Goal: Communication & Community: Answer question/provide support

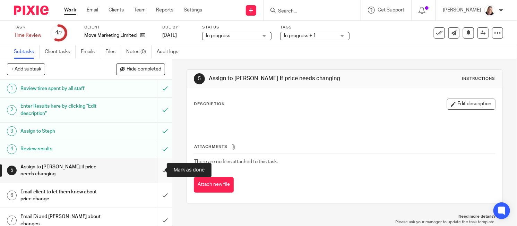
click at [155, 169] on input "submit" at bounding box center [86, 170] width 172 height 25
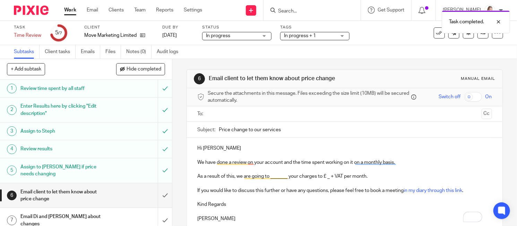
click at [221, 112] on input "text" at bounding box center [344, 114] width 268 height 8
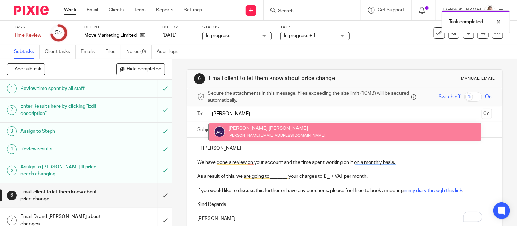
type input "[PERSON_NAME]"
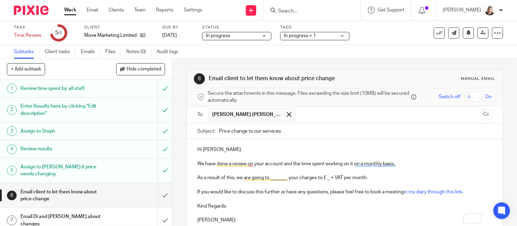
click at [197, 163] on p "We have done a review on your account and the time spent working on it on a mon…" at bounding box center [344, 163] width 294 height 7
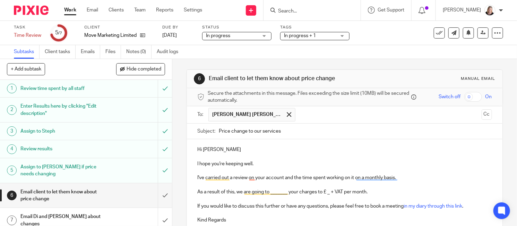
click at [301, 177] on p "I've carried out a review on your account and the time spent working on it on a…" at bounding box center [344, 177] width 294 height 7
click at [369, 178] on p "I've carried out a review on your account and the average time spent working on…" at bounding box center [344, 177] width 294 height 7
click at [197, 192] on p "As a result of this, we are going to _______ your charges to £ _ + VAT per mont…" at bounding box center [344, 191] width 294 height 7
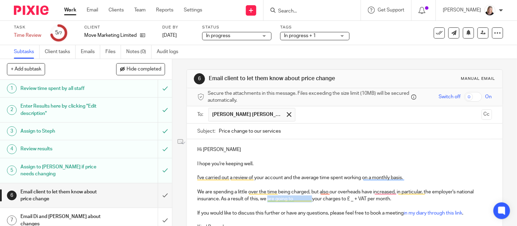
drag, startPoint x: 266, startPoint y: 199, endPoint x: 310, endPoint y: 201, distance: 44.1
click at [310, 201] on p "We are spending a little over the time being charged, but also our overheads ha…" at bounding box center [344, 195] width 294 height 14
drag, startPoint x: 333, startPoint y: 199, endPoint x: 344, endPoint y: 199, distance: 10.7
click at [344, 199] on p "We are spending a little over the time being charged, but also our overheads ha…" at bounding box center [344, 195] width 294 height 14
click at [396, 200] on p "We are spending a little over the time being charged, but also our overheads ha…" at bounding box center [344, 195] width 294 height 14
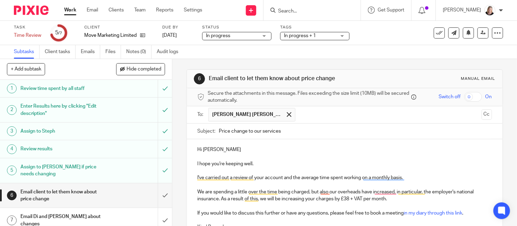
click at [338, 191] on p "We are spending a little over the time being charged, but also our overheads ha…" at bounding box center [344, 195] width 294 height 14
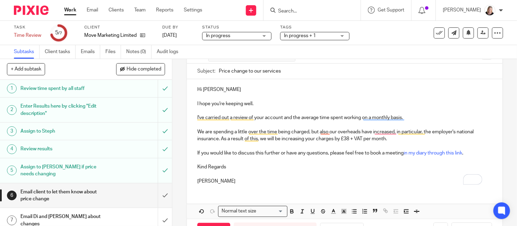
scroll to position [85, 0]
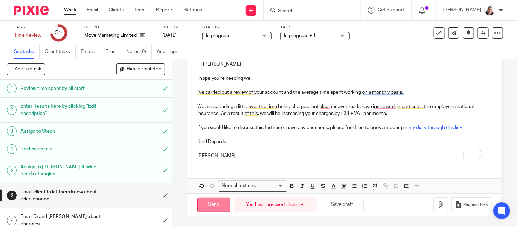
click at [211, 200] on input "Send" at bounding box center [213, 204] width 33 height 15
type input "Sent"
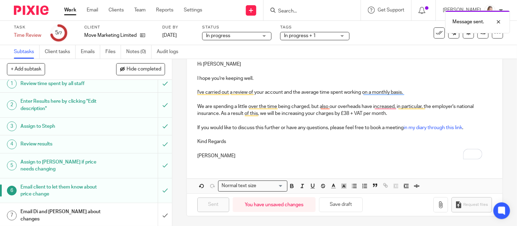
scroll to position [6, 0]
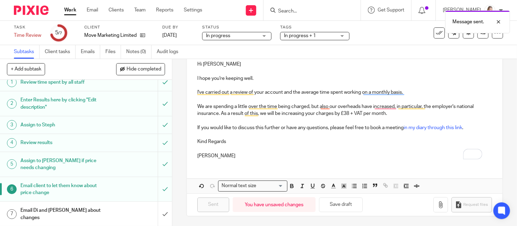
click at [94, 207] on h1 "Email Di and [PERSON_NAME] about changes" at bounding box center [63, 214] width 87 height 18
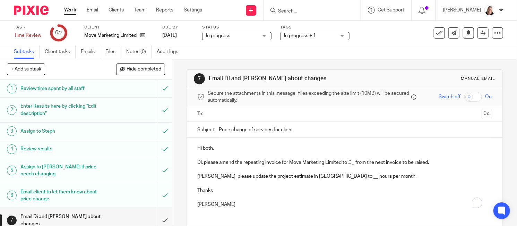
click at [230, 114] on input "text" at bounding box center [344, 114] width 268 height 8
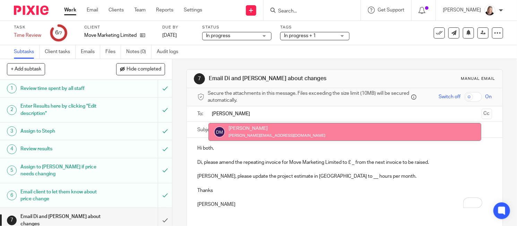
type input "dian"
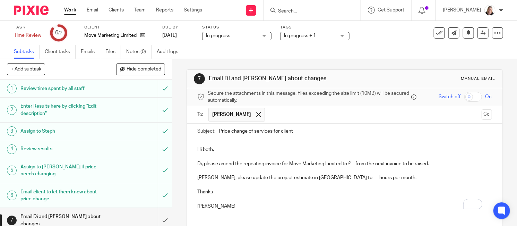
click at [274, 112] on input "text" at bounding box center [373, 115] width 210 height 14
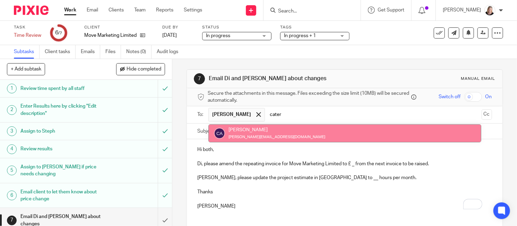
type input "cater"
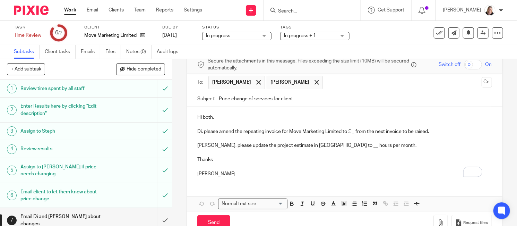
scroll to position [43, 0]
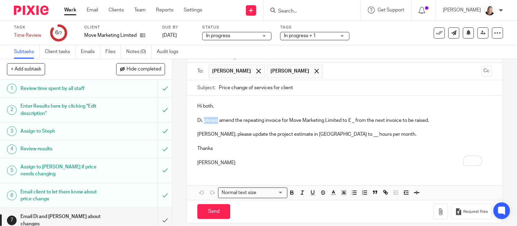
drag, startPoint x: 202, startPoint y: 120, endPoint x: 215, endPoint y: 120, distance: 12.8
click at [215, 120] on p "Di, please amend the repeating invoice for Move Marketing Limited to £ _ from t…" at bounding box center [344, 120] width 294 height 7
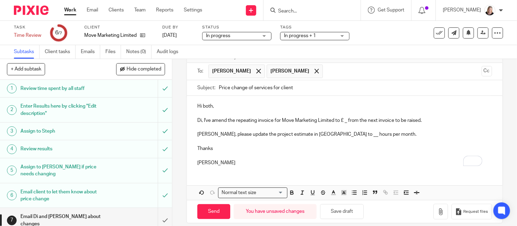
click at [225, 120] on p "Di, I've amend the repeating invoice for Move Marketing Limited to £ _ from the…" at bounding box center [344, 120] width 294 height 7
drag, startPoint x: 339, startPoint y: 120, endPoint x: 350, endPoint y: 120, distance: 10.8
click at [350, 120] on p "Di, I've amended the repeating invoice for Move Marketing Limited to £ _ from t…" at bounding box center [344, 120] width 294 height 7
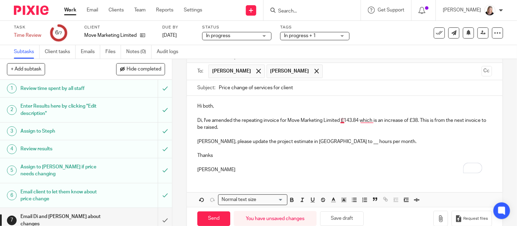
click at [339, 121] on p "Di, I've amended the repeating invoice for Move Marketing Limited £143.84 which…" at bounding box center [344, 124] width 294 height 14
click at [320, 142] on p "[PERSON_NAME], please update the project estimate in [GEOGRAPHIC_DATA] to __ ho…" at bounding box center [344, 141] width 294 height 7
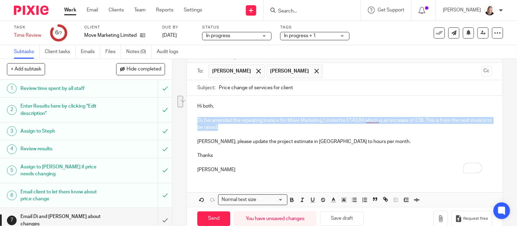
drag, startPoint x: 195, startPoint y: 119, endPoint x: 238, endPoint y: 125, distance: 43.7
click at [238, 125] on p "Di, I've amended the repeating invoice for Move Marketing Limited to £143.84 wh…" at bounding box center [344, 124] width 294 height 14
copy p "Di, I've amended the repeating invoice for Move Marketing Limited to £143.84 wh…"
click at [58, 109] on h1 "Enter Results here by clicking "Edit description"" at bounding box center [63, 110] width 87 height 18
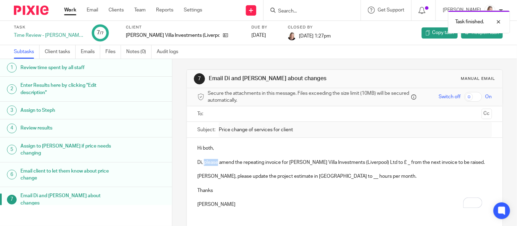
drag, startPoint x: 202, startPoint y: 163, endPoint x: 215, endPoint y: 162, distance: 13.2
click at [215, 162] on p "Di, please amend the repeating invoice for Jackson Villa Investments (Liverpool…" at bounding box center [344, 162] width 294 height 7
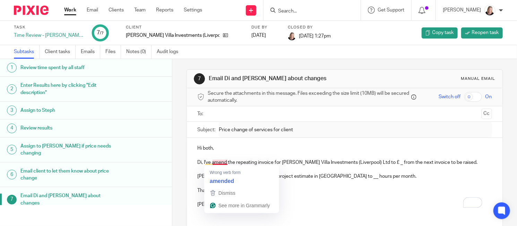
click at [224, 162] on p "Di, I've amend the repeating invoice for Jackson Villa Investments (Liverpool) …" at bounding box center [344, 162] width 294 height 7
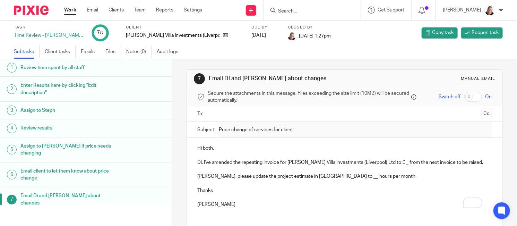
click at [60, 166] on h1 "Email client to let them know about price change" at bounding box center [68, 175] width 96 height 18
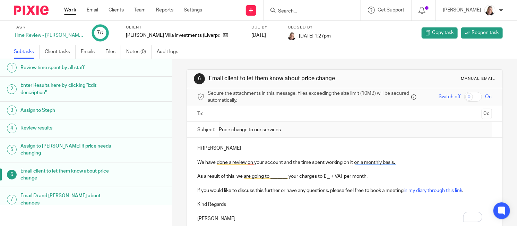
click at [68, 190] on h1 "Email Di and Caterina about changes" at bounding box center [68, 199] width 96 height 18
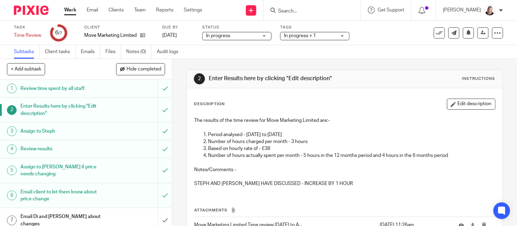
click at [59, 216] on h1 "Email Di and Caterina about changes" at bounding box center [63, 220] width 87 height 18
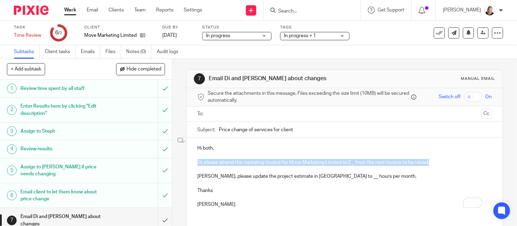
drag, startPoint x: 195, startPoint y: 162, endPoint x: 431, endPoint y: 162, distance: 236.1
click at [431, 162] on p "Di, please amend the repeating invoice for Move Marketing Limited to £ _ from t…" at bounding box center [344, 162] width 294 height 7
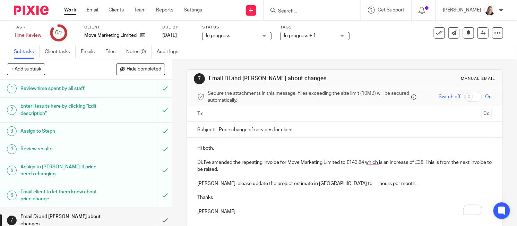
click at [319, 184] on p "Caterina, please update the project estimate in Xero to __ hours per month." at bounding box center [344, 183] width 294 height 7
click at [369, 183] on p "Caterina, please update the project estimate in Xero to 3.75 hours per month." at bounding box center [344, 183] width 294 height 7
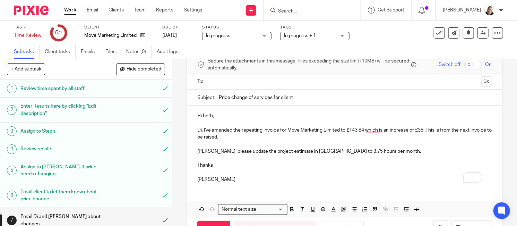
scroll to position [43, 0]
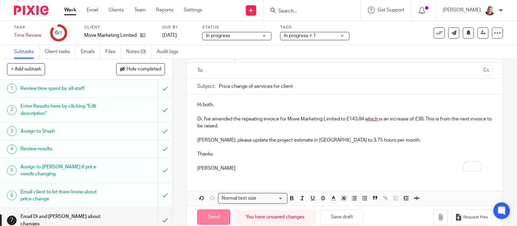
click at [210, 217] on input "Send" at bounding box center [213, 216] width 33 height 15
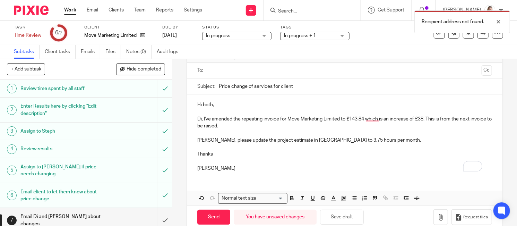
click at [235, 71] on input "text" at bounding box center [344, 71] width 268 height 8
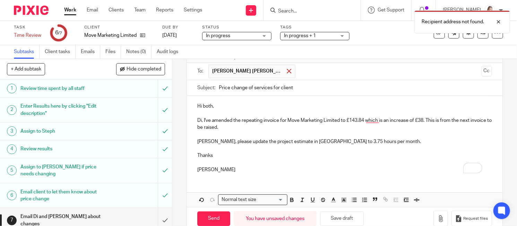
click at [287, 71] on span at bounding box center [289, 71] width 5 height 5
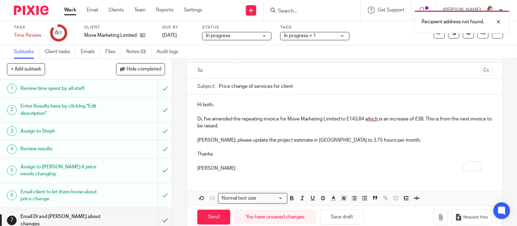
click at [245, 69] on input "text" at bounding box center [344, 71] width 268 height 8
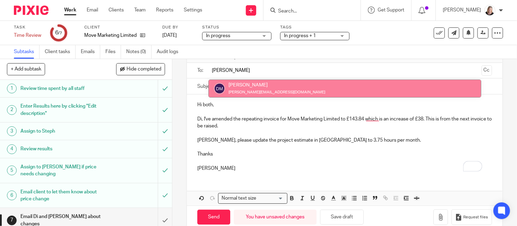
type input "dian"
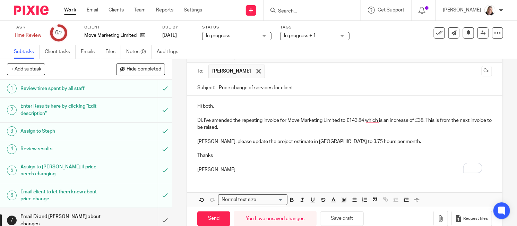
click at [285, 73] on input "text" at bounding box center [373, 71] width 210 height 14
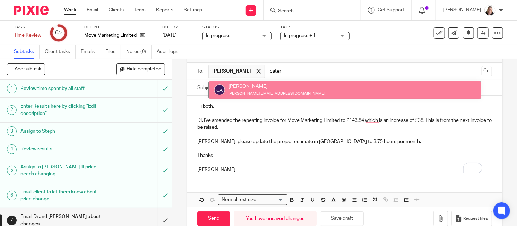
type input "cater"
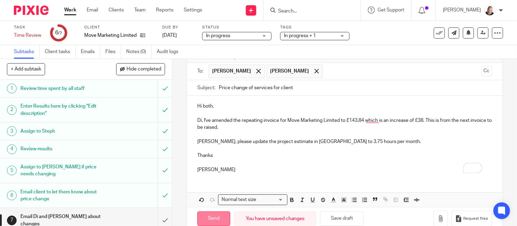
click at [212, 216] on input "Send" at bounding box center [213, 218] width 33 height 15
type input "Sent"
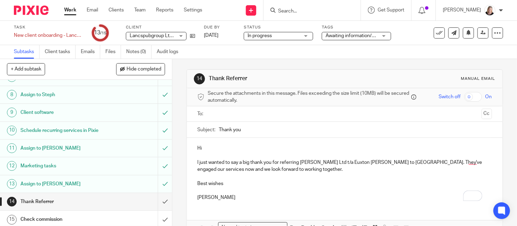
scroll to position [125, 0]
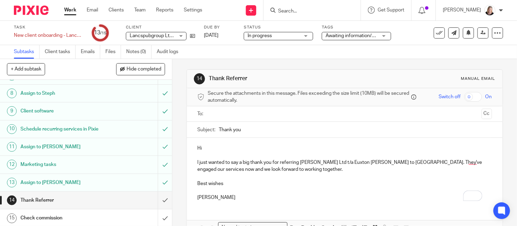
click at [221, 115] on input "text" at bounding box center [344, 114] width 268 height 8
type input "dan"
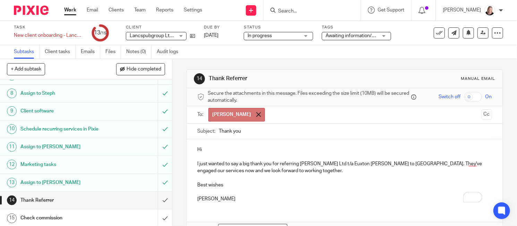
click at [256, 113] on span at bounding box center [258, 114] width 5 height 5
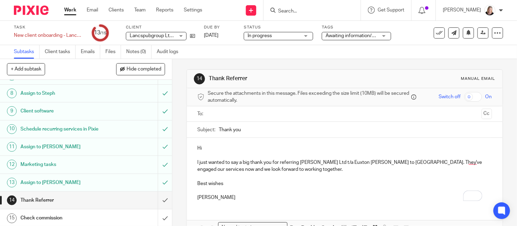
click at [220, 113] on input "text" at bounding box center [344, 114] width 268 height 8
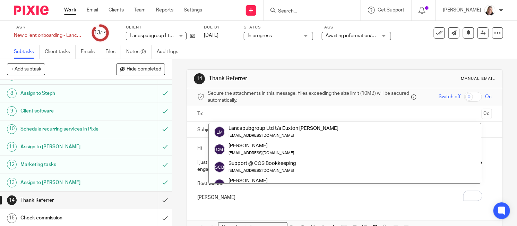
paste input "dan@levelhq.co.uk"
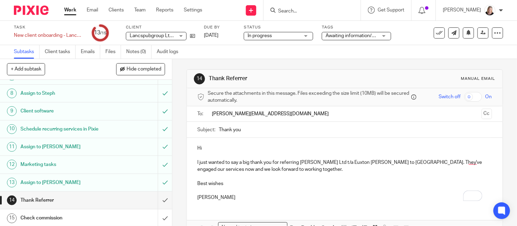
type input "dan@levelhq.co.uk"
click at [226, 145] on div "Hi I just wanted to say a big thank you for referring Lancspubgroup Ltd t/a Eux…" at bounding box center [344, 172] width 315 height 68
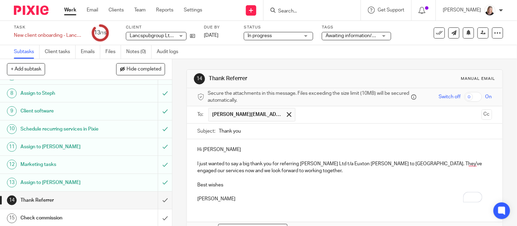
scroll to position [43, 0]
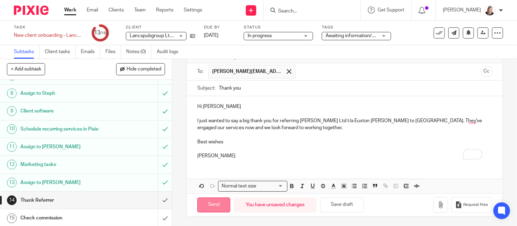
click at [209, 206] on input "Send" at bounding box center [213, 204] width 33 height 15
type input "Sent"
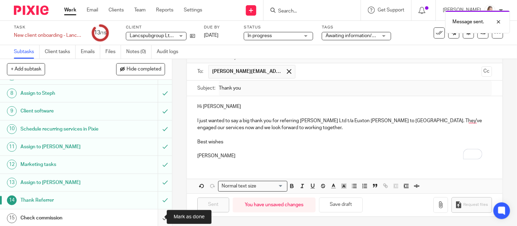
click at [156, 217] on input "submit" at bounding box center [86, 217] width 172 height 17
